Goal: Navigation & Orientation: Go to known website

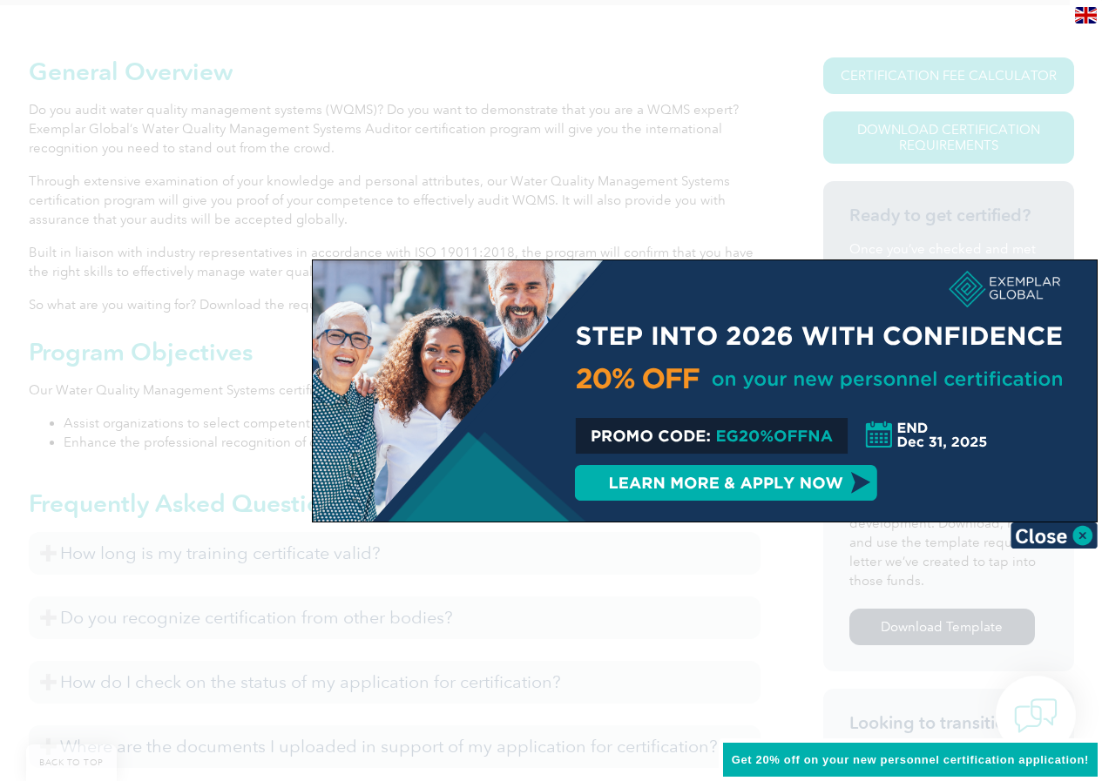
scroll to position [435, 0]
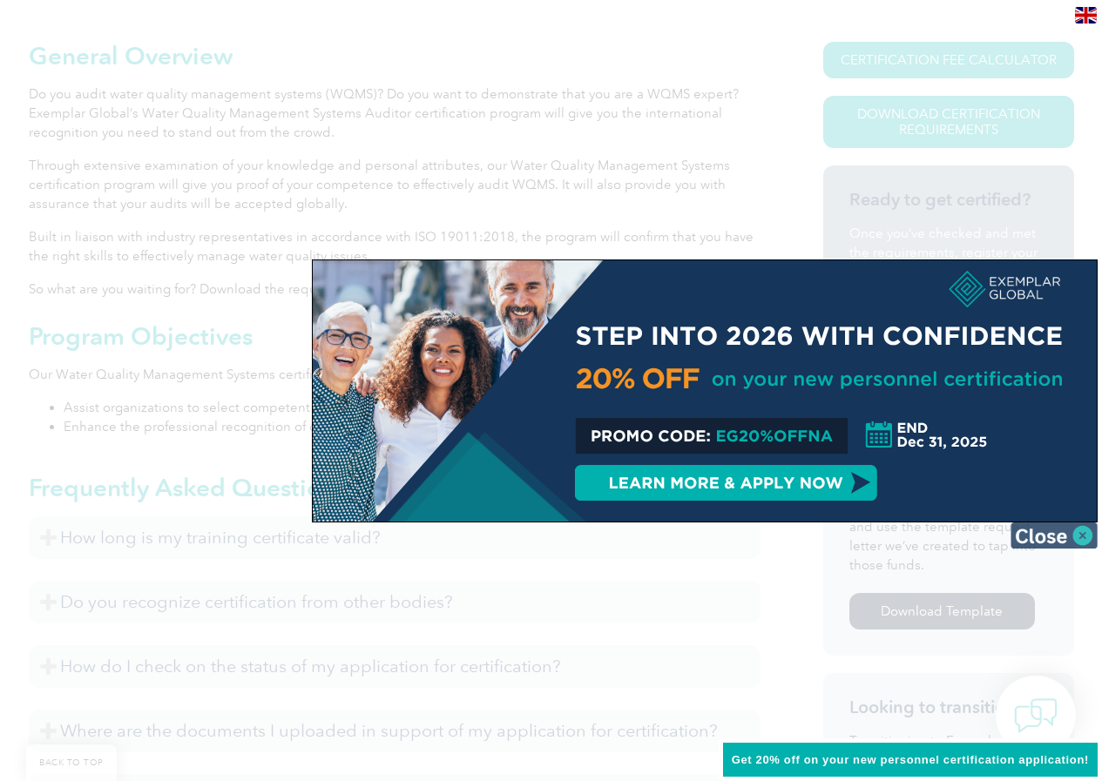
click at [1085, 538] on img at bounding box center [1053, 536] width 87 height 26
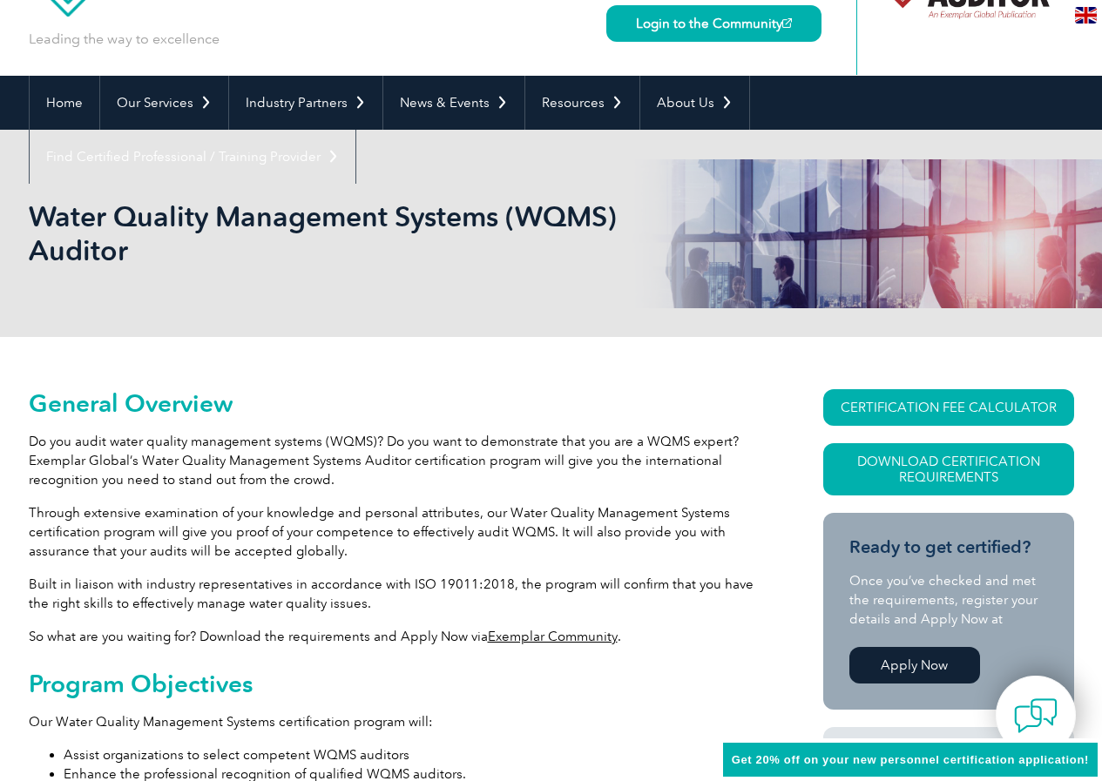
scroll to position [0, 0]
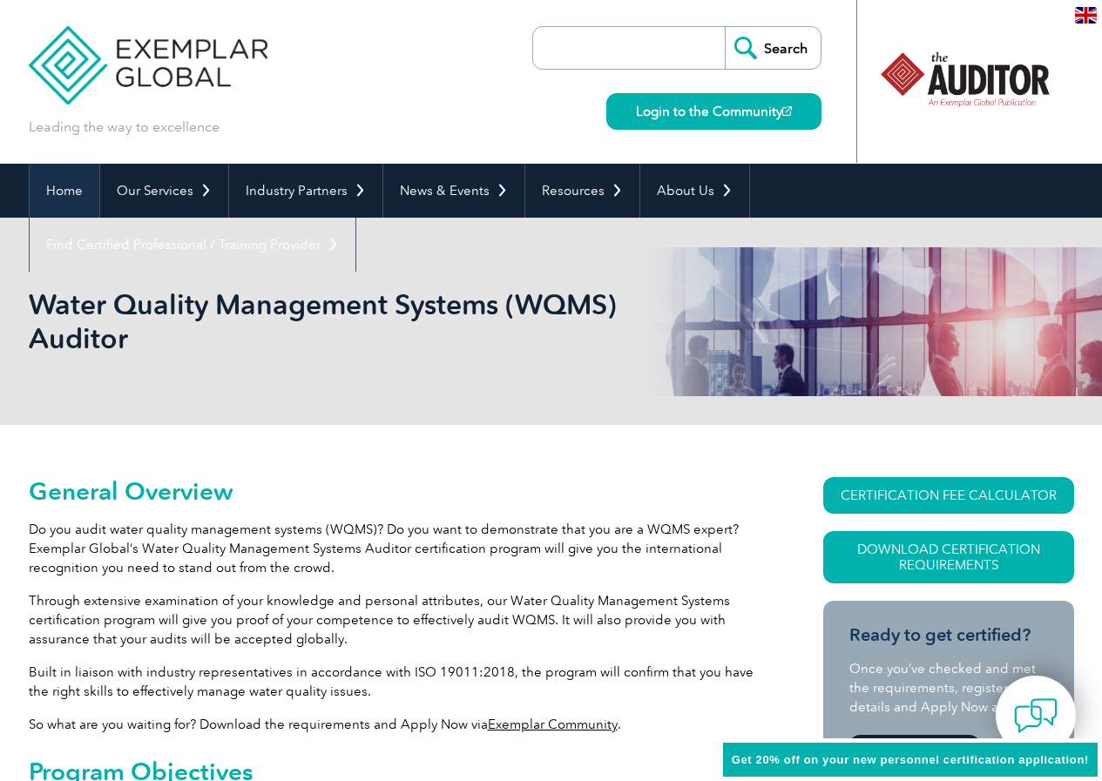
click at [72, 185] on link "Home" at bounding box center [65, 191] width 70 height 54
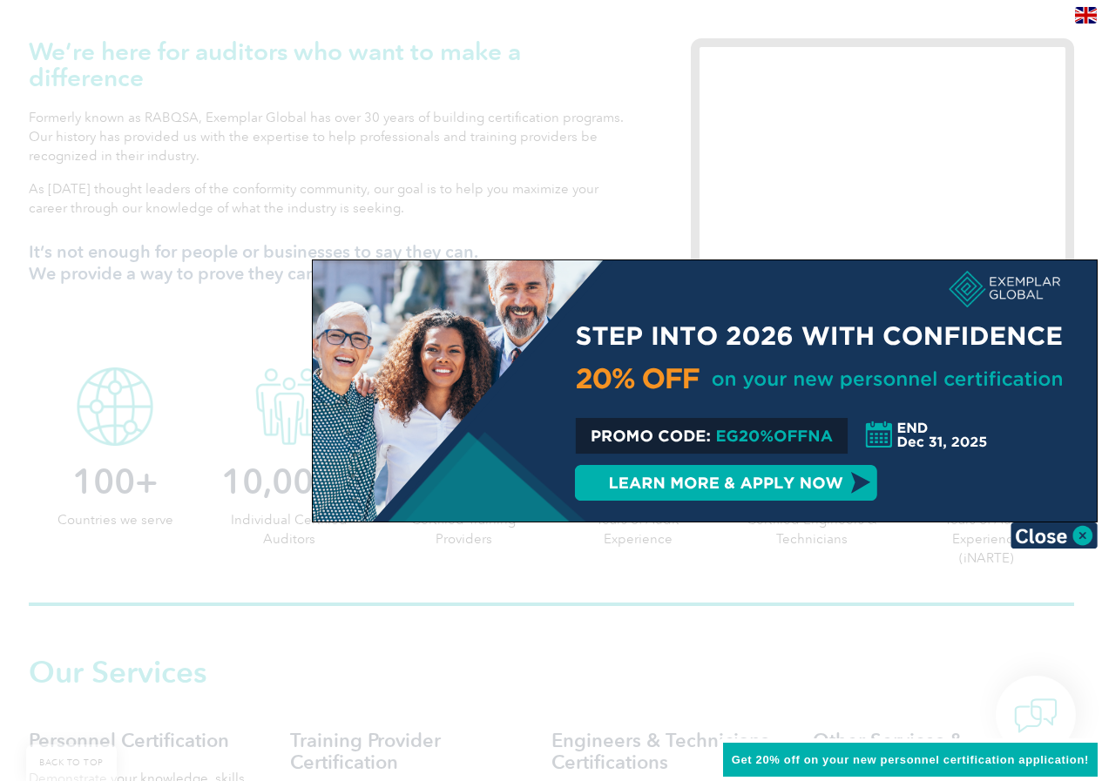
scroll to position [610, 0]
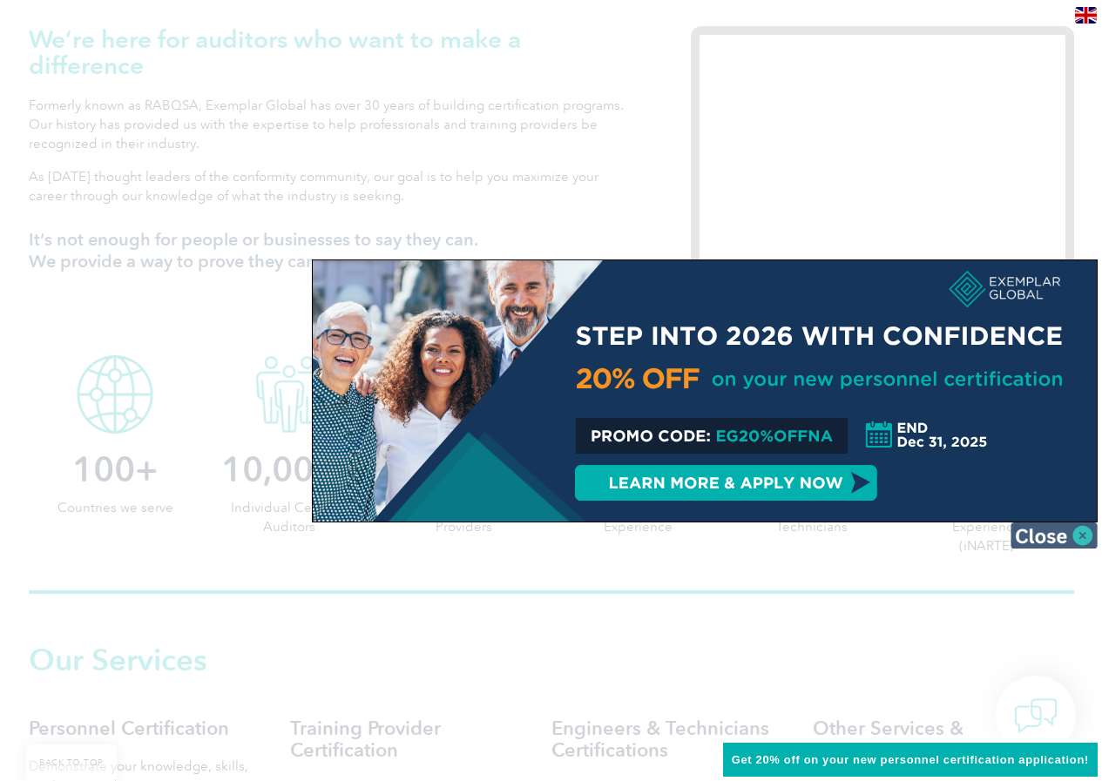
click at [1054, 541] on img at bounding box center [1053, 536] width 87 height 26
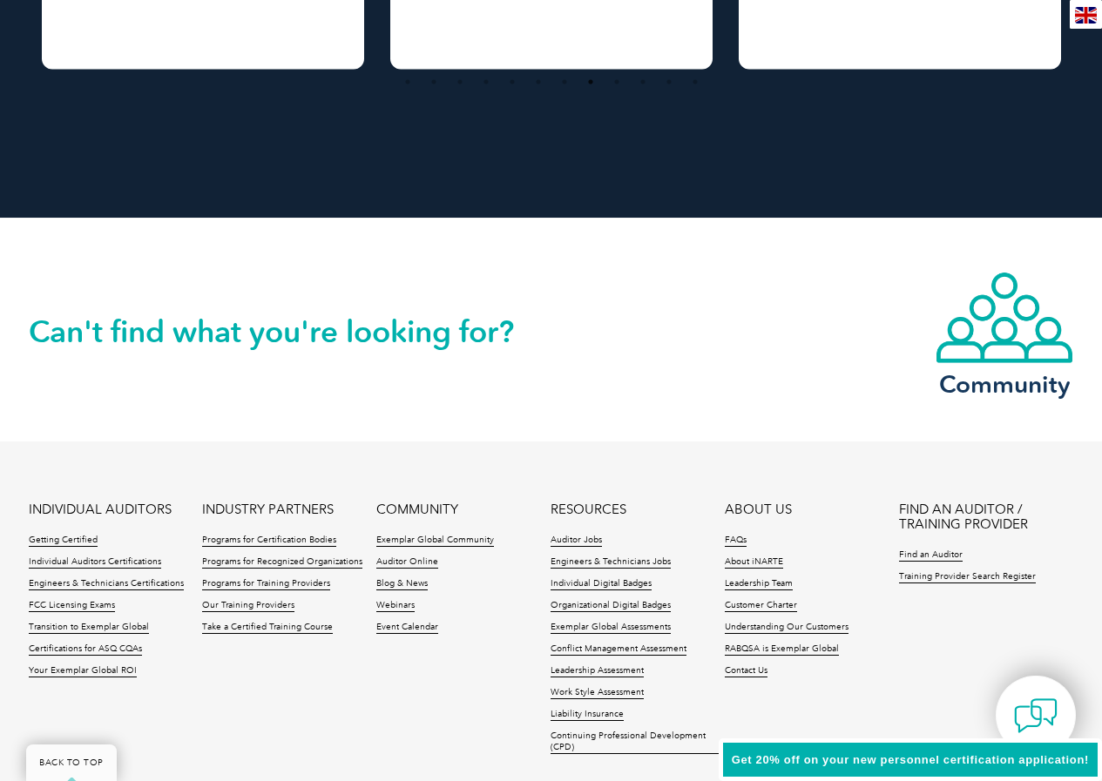
scroll to position [3990, 0]
